Goal: Transaction & Acquisition: Purchase product/service

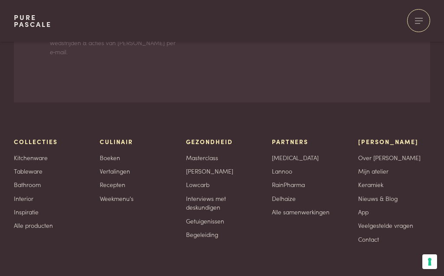
scroll to position [1359, 0]
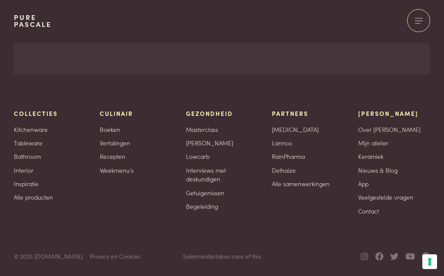
click at [42, 144] on link "Tableware" at bounding box center [28, 142] width 29 height 9
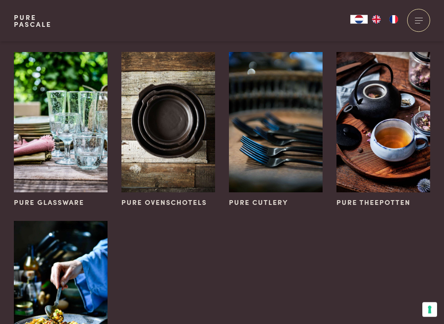
scroll to position [233, 0]
click at [45, 201] on span "Pure Glassware" at bounding box center [49, 202] width 70 height 10
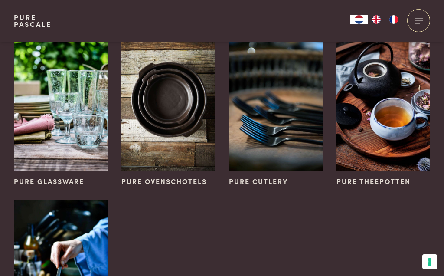
scroll to position [253, 0]
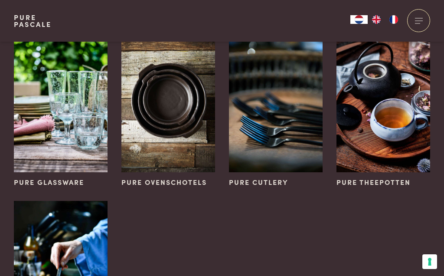
click at [395, 128] on img at bounding box center [383, 102] width 94 height 140
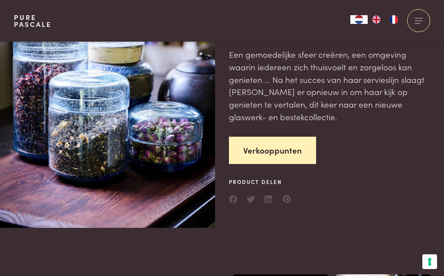
scroll to position [53, 0]
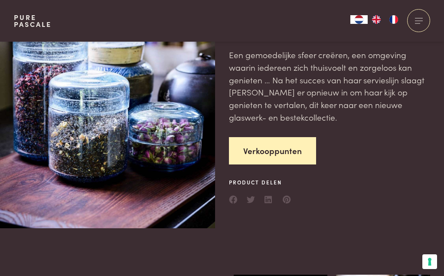
click at [286, 150] on link "Verkooppunten" at bounding box center [272, 150] width 87 height 27
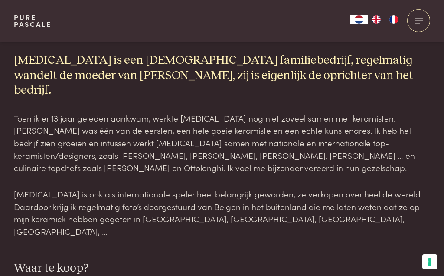
scroll to position [585, 0]
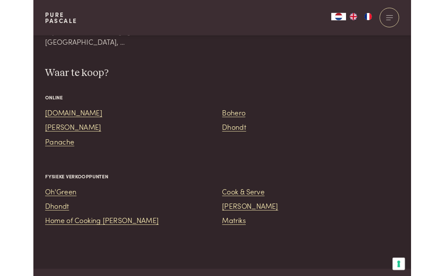
scroll to position [765, 0]
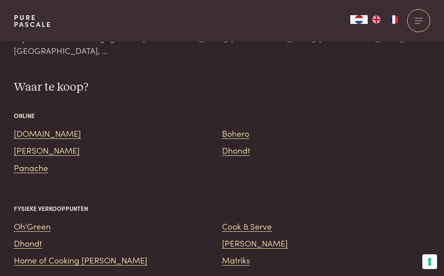
click at [34, 127] on link "[DOMAIN_NAME]" at bounding box center [47, 133] width 67 height 12
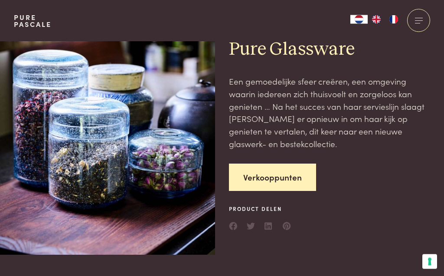
scroll to position [0, 0]
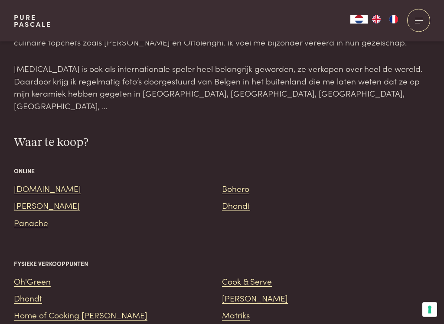
scroll to position [710, 0]
click at [26, 182] on link "[DOMAIN_NAME]" at bounding box center [47, 188] width 67 height 12
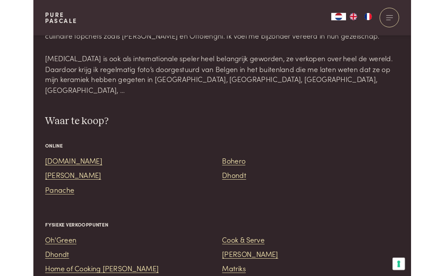
scroll to position [734, 0]
